Goal: Find specific page/section: Locate a particular part of the current website

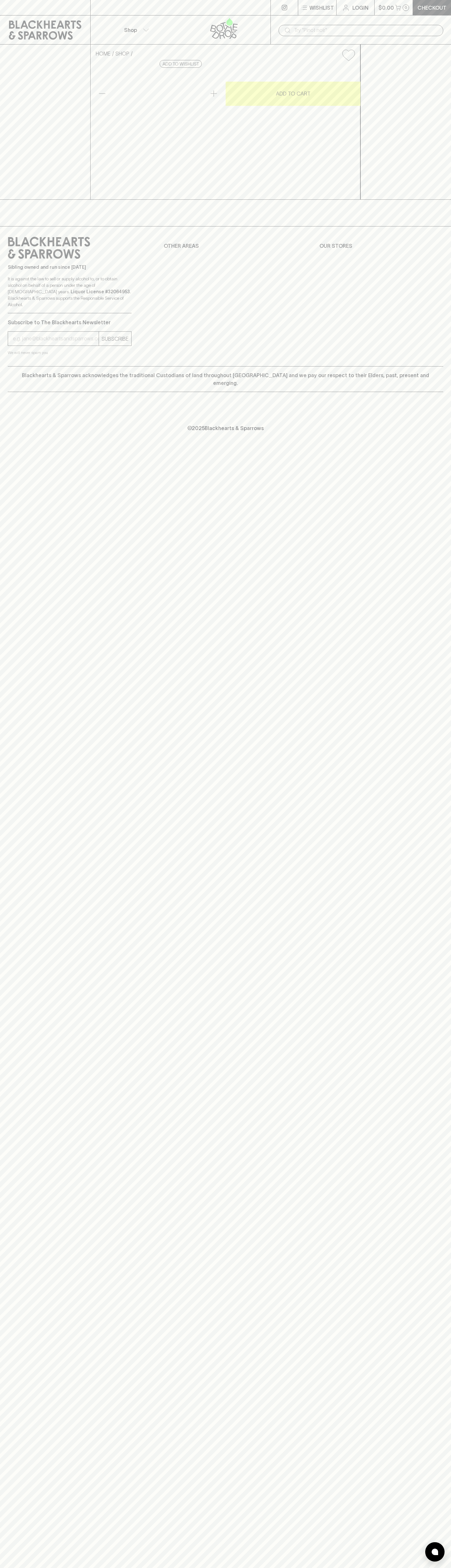
click at [97, 2] on div at bounding box center [180, 8] width 180 height 15
click at [423, 151] on div "HOME SHOP Munificent Chardonnay 2022 $22.00 Add to wishlist 10% discount when p…" at bounding box center [225, 122] width 451 height 155
click at [144, 1567] on html "Wishlist Login $0.00 0 Checkout Shop ​ HOME SHOP Munificent Chardonnay 2022 $22…" at bounding box center [225, 784] width 451 height 1568
click at [31, 1129] on div "Wishlist Login $0.00 0 Checkout Shop ​ HOME SHOP Munificent Chardonnay 2022 $22…" at bounding box center [225, 784] width 451 height 1568
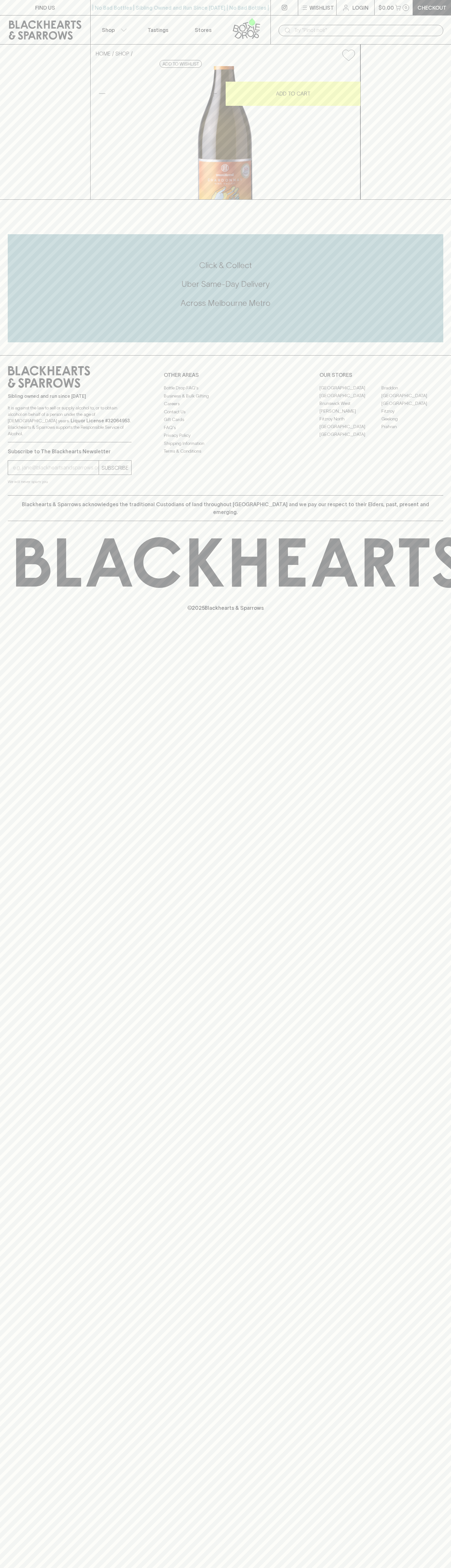
click at [351, 422] on link "Fitzroy North" at bounding box center [350, 418] width 62 height 8
